Goal: Information Seeking & Learning: Understand process/instructions

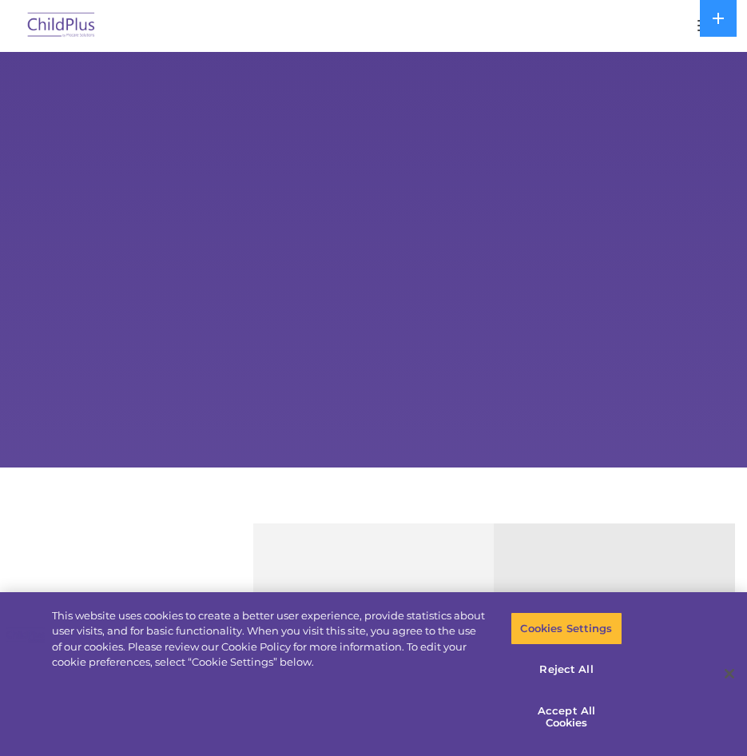
select select "MEDIUM"
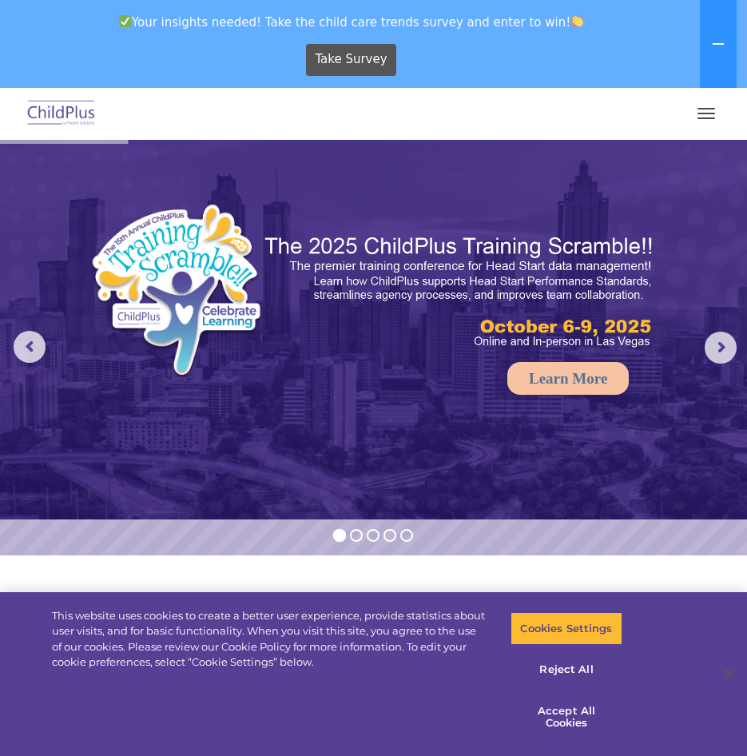
click at [710, 108] on span "button" at bounding box center [706, 109] width 18 height 2
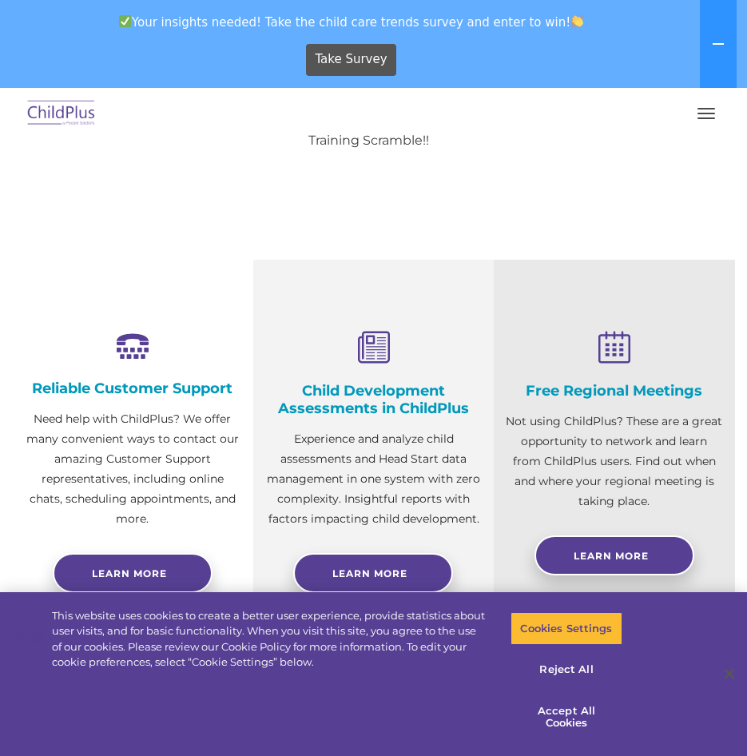
scroll to position [445, 0]
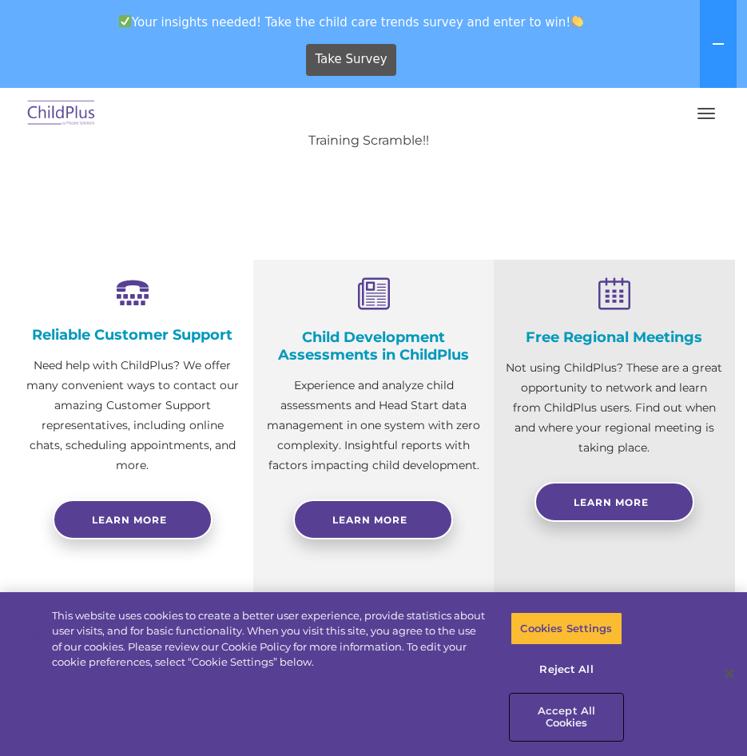
click at [572, 717] on button "Accept All Cookies" at bounding box center [566, 717] width 112 height 46
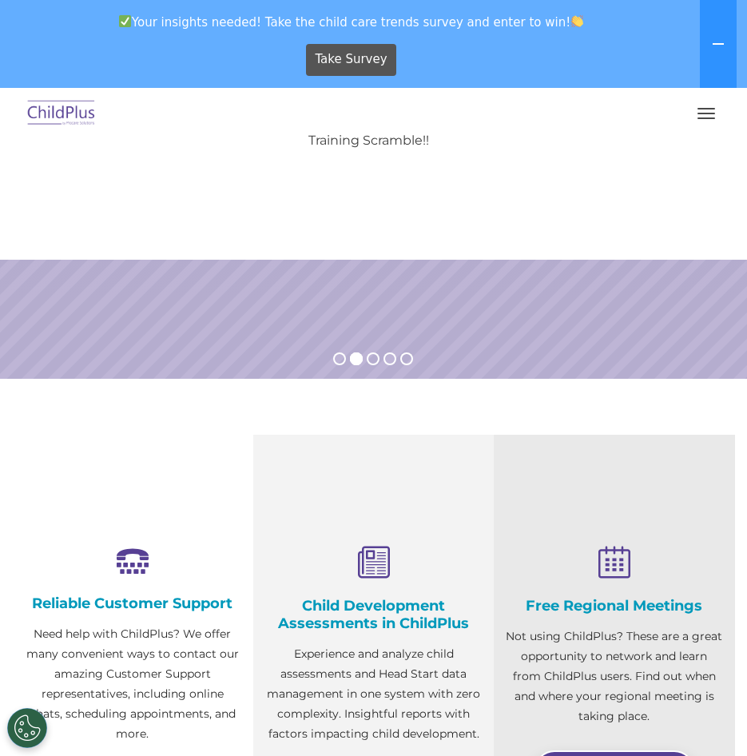
scroll to position [0, 0]
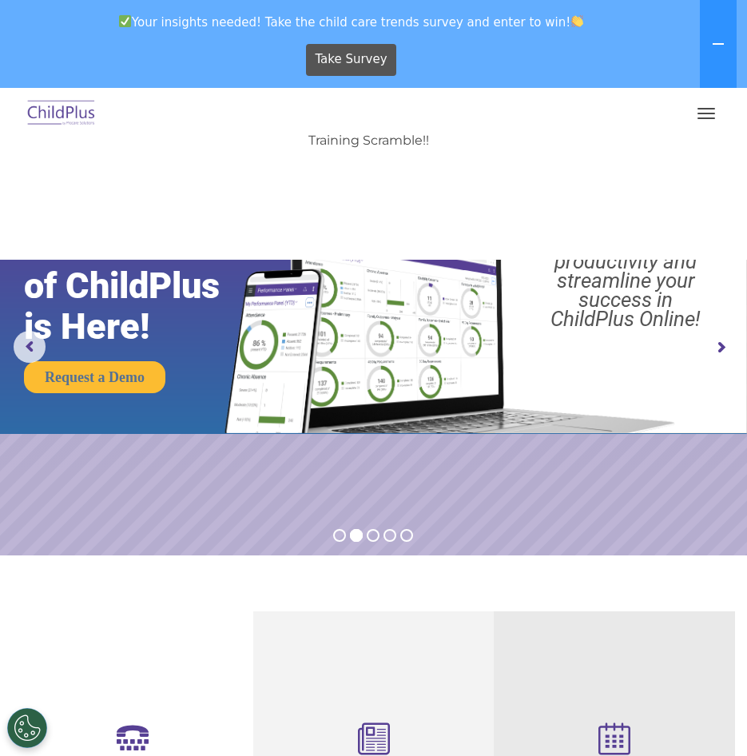
click at [714, 42] on icon at bounding box center [718, 44] width 13 height 13
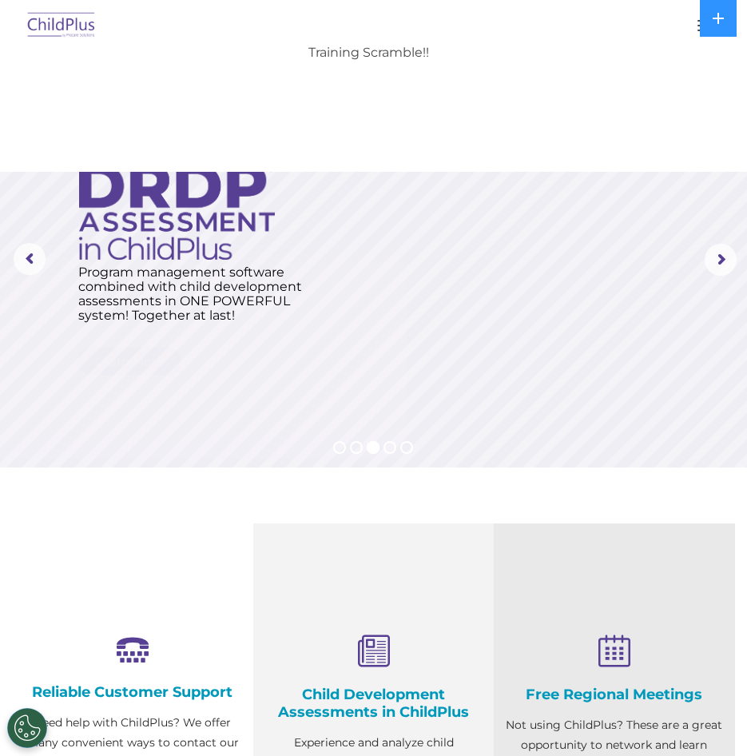
click at [613, 68] on ul "Software ChildPlus: The original and most widely-used Head Start data managemen…" at bounding box center [373, 37] width 683 height 96
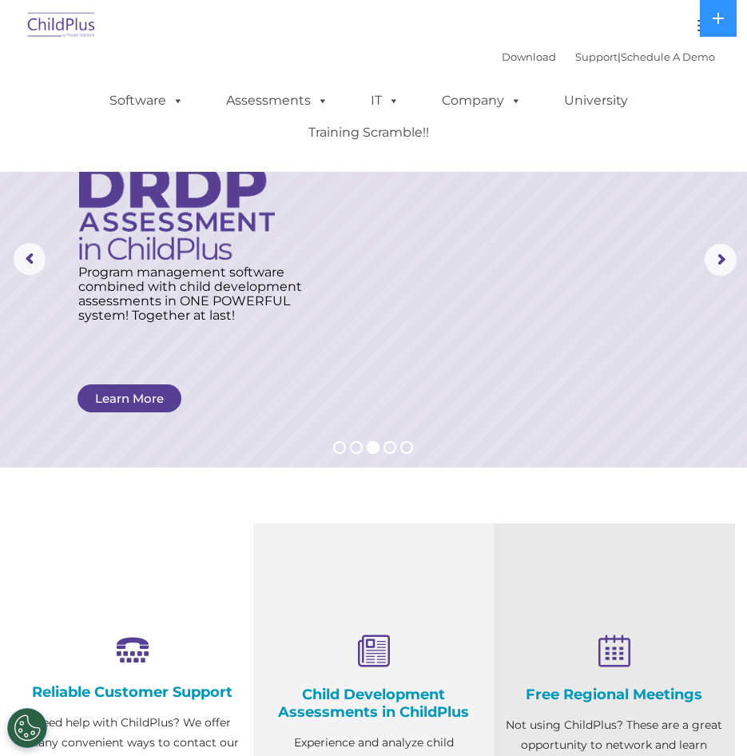
click at [689, 26] on button "button" at bounding box center [706, 26] width 34 height 26
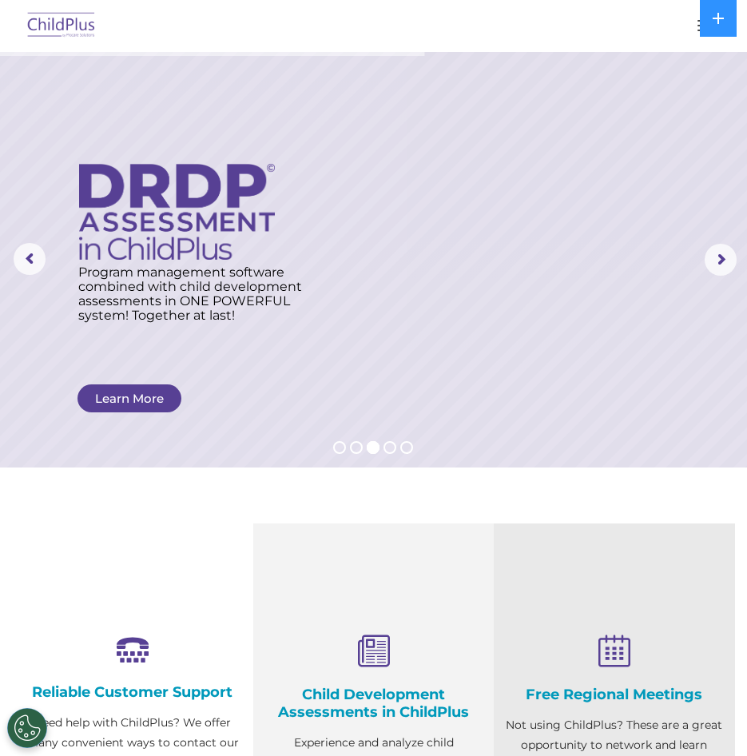
click at [689, 26] on button "button" at bounding box center [706, 26] width 34 height 26
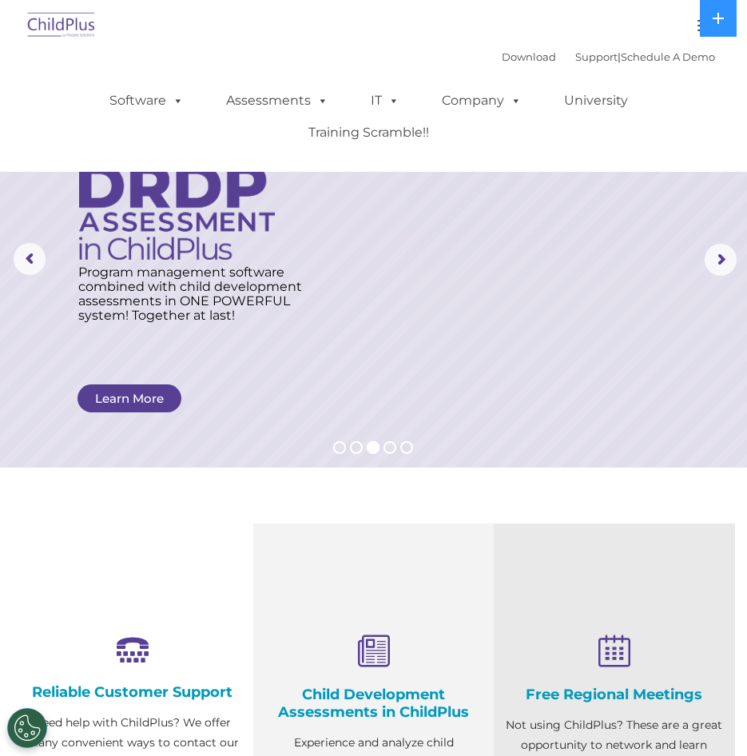
click at [689, 26] on button "button" at bounding box center [706, 26] width 34 height 26
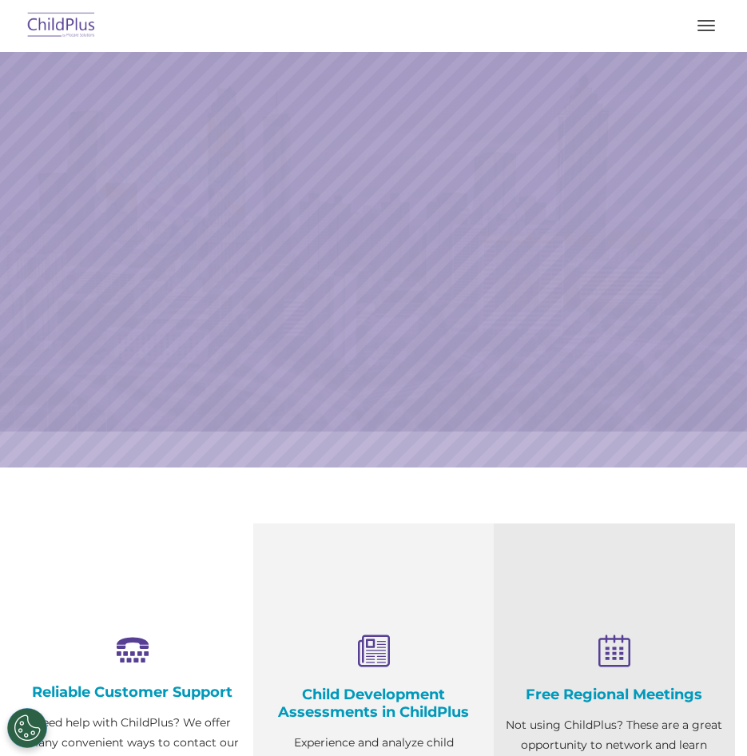
select select "MEDIUM"
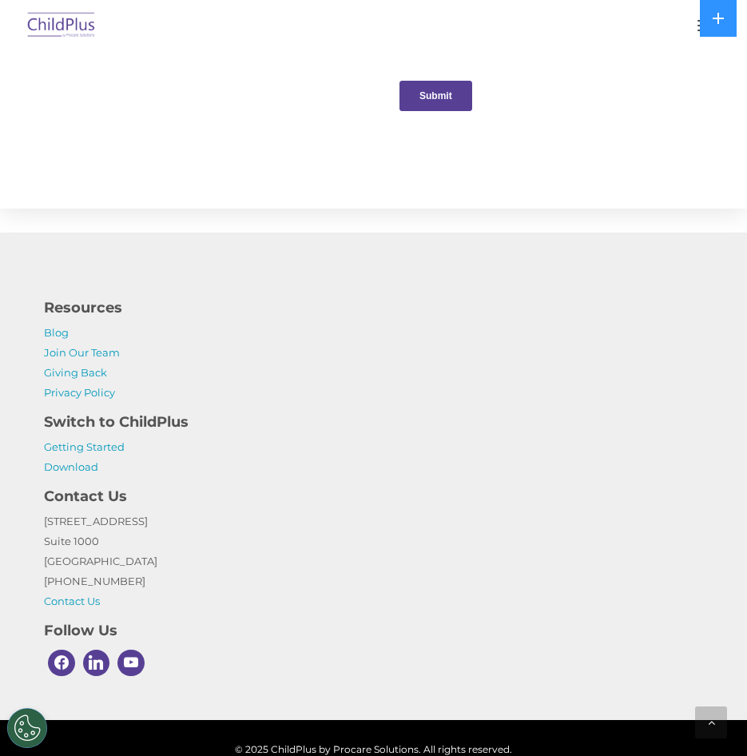
scroll to position [1816, 0]
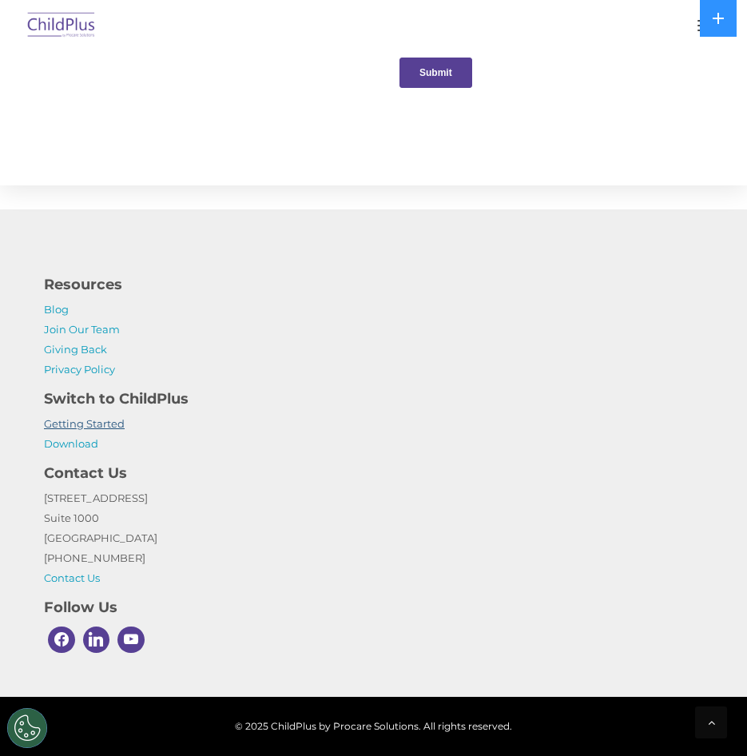
click at [105, 423] on link "Getting Started" at bounding box center [84, 423] width 81 height 13
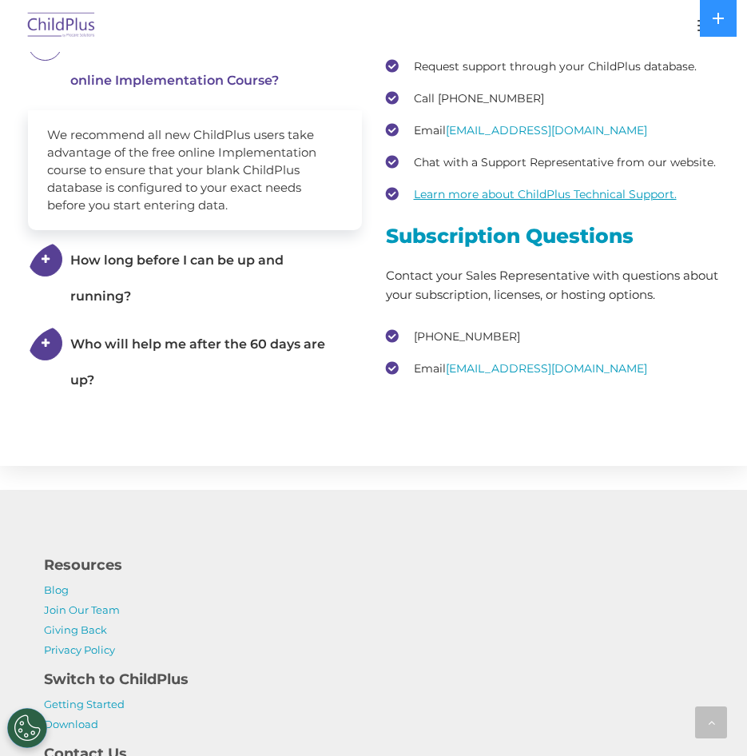
scroll to position [2590, 0]
